Goal: Task Accomplishment & Management: Manage account settings

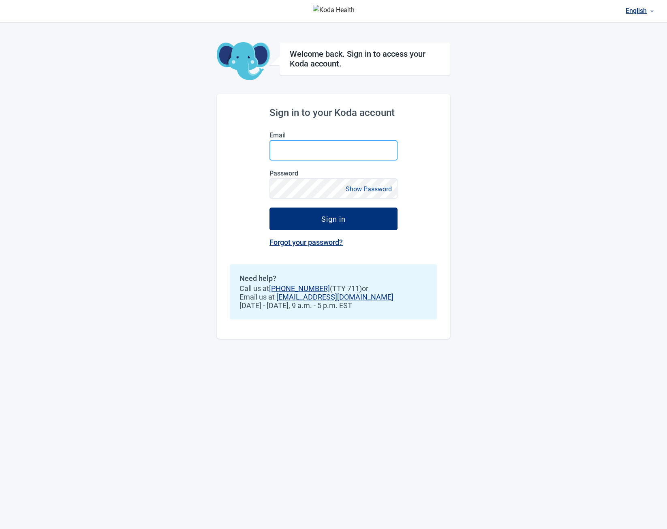
click at [296, 141] on input "Email" at bounding box center [333, 150] width 128 height 20
type input "**********"
click at [269, 207] on button "Sign in" at bounding box center [333, 218] width 128 height 23
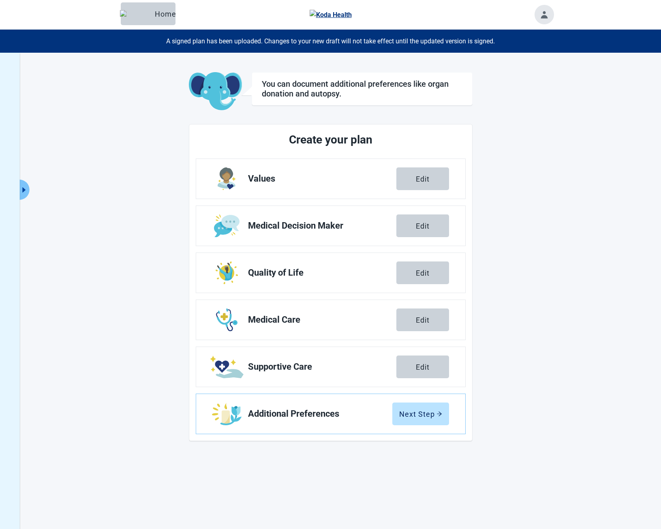
click at [95, 117] on div "You can document additional preferences like organ donation and autopsy. Create…" at bounding box center [330, 317] width 661 height 529
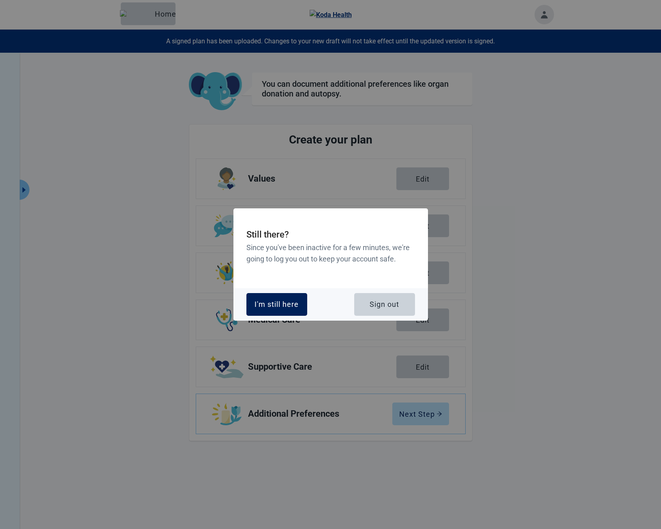
click at [271, 314] on button "I'm still here" at bounding box center [276, 304] width 61 height 23
click at [274, 307] on div "I'm still here" at bounding box center [276, 304] width 44 height 8
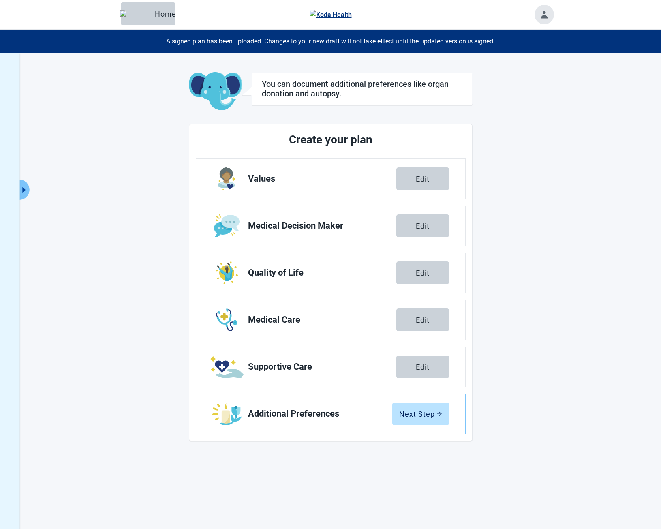
click at [147, 387] on main "You can document additional preferences like organ donation and autopsy. Create…" at bounding box center [331, 256] width 446 height 369
click at [99, 231] on div "You can document additional preferences like organ donation and autopsy. Create…" at bounding box center [330, 317] width 661 height 529
click at [243, 188] on link "Values Edit" at bounding box center [330, 179] width 269 height 40
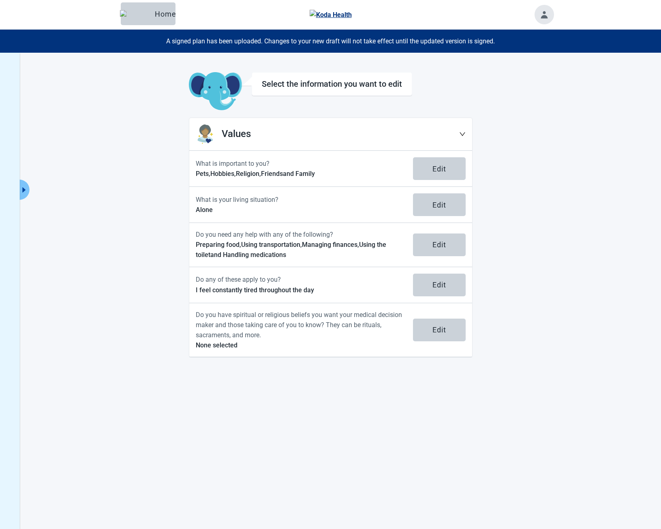
click at [569, 376] on div "Select the information you want to edit Values What is important to you? Pets, …" at bounding box center [330, 317] width 661 height 529
click at [487, 510] on div "Select the information you want to edit Values What is important to you? Pets, …" at bounding box center [330, 317] width 661 height 529
click at [174, 438] on div "Select the information you want to edit Values What is important to you? Pets, …" at bounding box center [330, 317] width 661 height 529
click at [41, 213] on div "Select the information you want to edit Values What is important to you? Pets, …" at bounding box center [330, 317] width 661 height 529
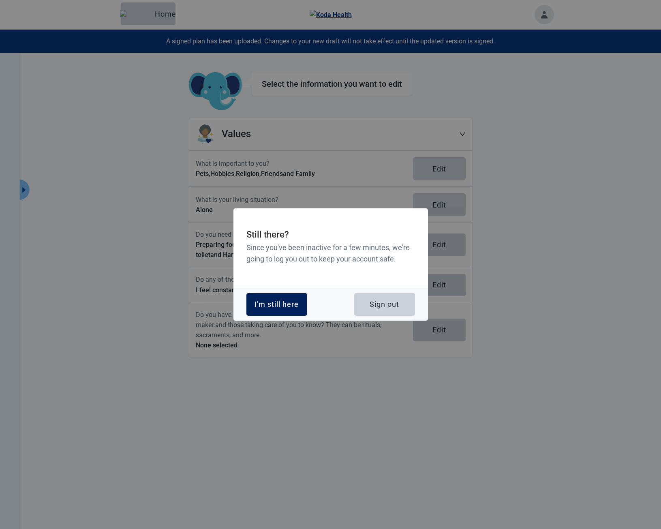
click at [281, 303] on div "I'm still here" at bounding box center [276, 304] width 44 height 8
click at [285, 301] on div "I'm still here" at bounding box center [276, 304] width 44 height 8
click at [295, 309] on button "I'm still here" at bounding box center [276, 304] width 61 height 23
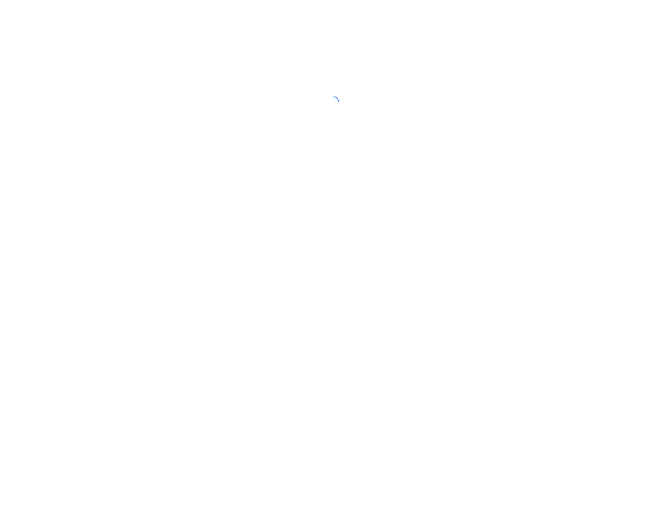
click at [250, 299] on div "Skip to main content" at bounding box center [333, 264] width 667 height 529
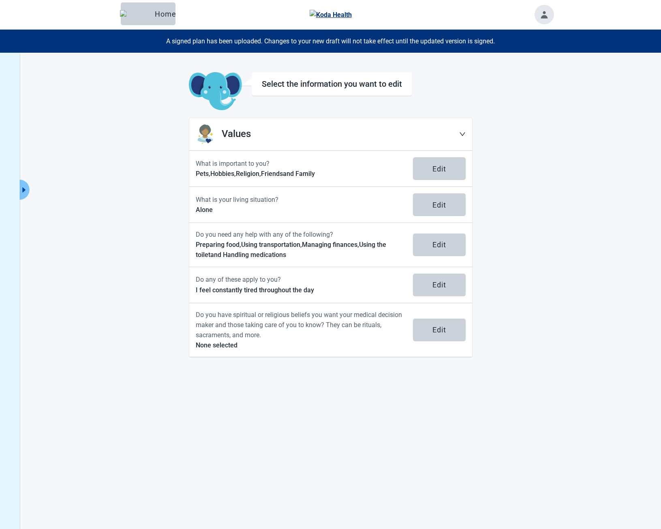
click at [114, 317] on main "Select the information you want to edit Values What is important to you? Pets, …" at bounding box center [331, 214] width 446 height 285
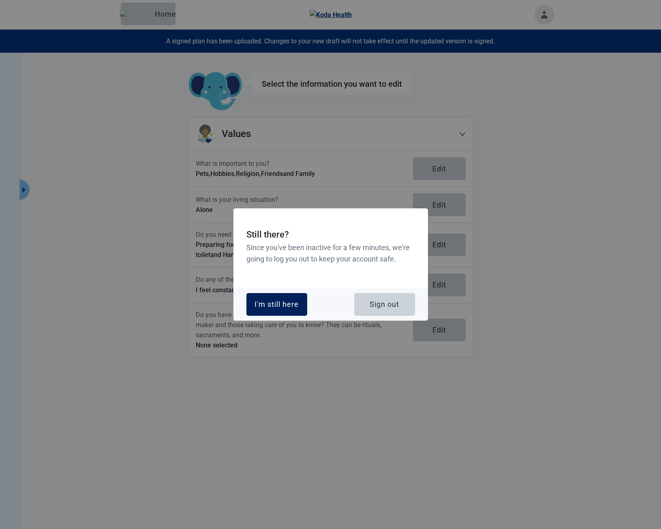
click at [258, 300] on div "I'm still here" at bounding box center [276, 304] width 44 height 8
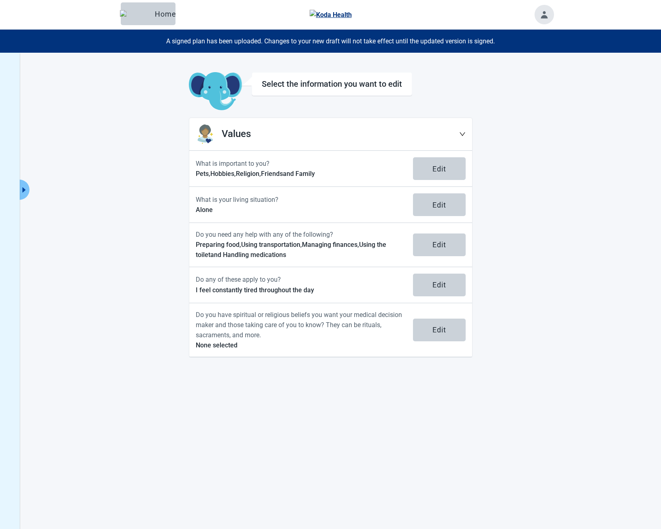
click at [633, 135] on div "Select the information you want to edit Values What is important to you? Pets, …" at bounding box center [330, 317] width 661 height 529
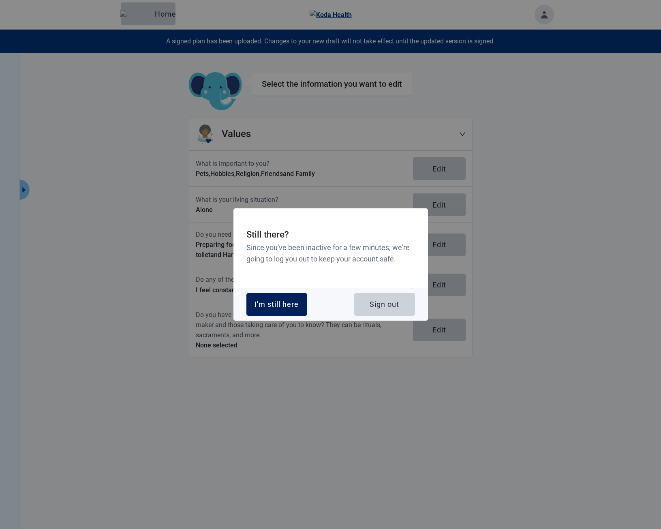
click at [275, 310] on button "I'm still here" at bounding box center [276, 304] width 61 height 23
